Goal: Navigation & Orientation: Find specific page/section

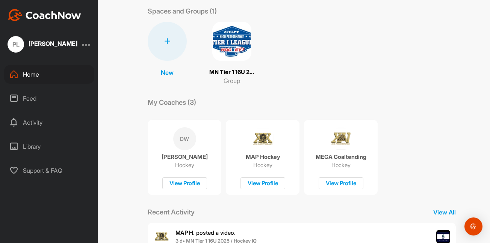
click at [30, 147] on div "Library" at bounding box center [49, 146] width 90 height 19
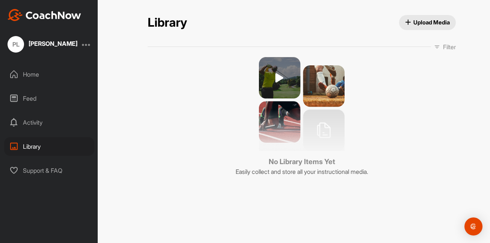
click at [27, 77] on div "Home" at bounding box center [49, 74] width 90 height 19
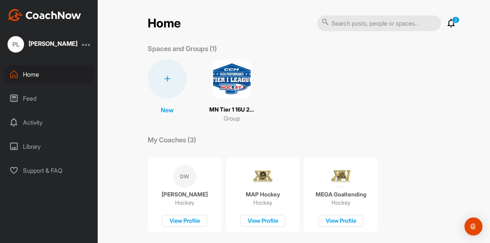
click at [226, 83] on img at bounding box center [231, 78] width 39 height 39
